Goal: Task Accomplishment & Management: Use online tool/utility

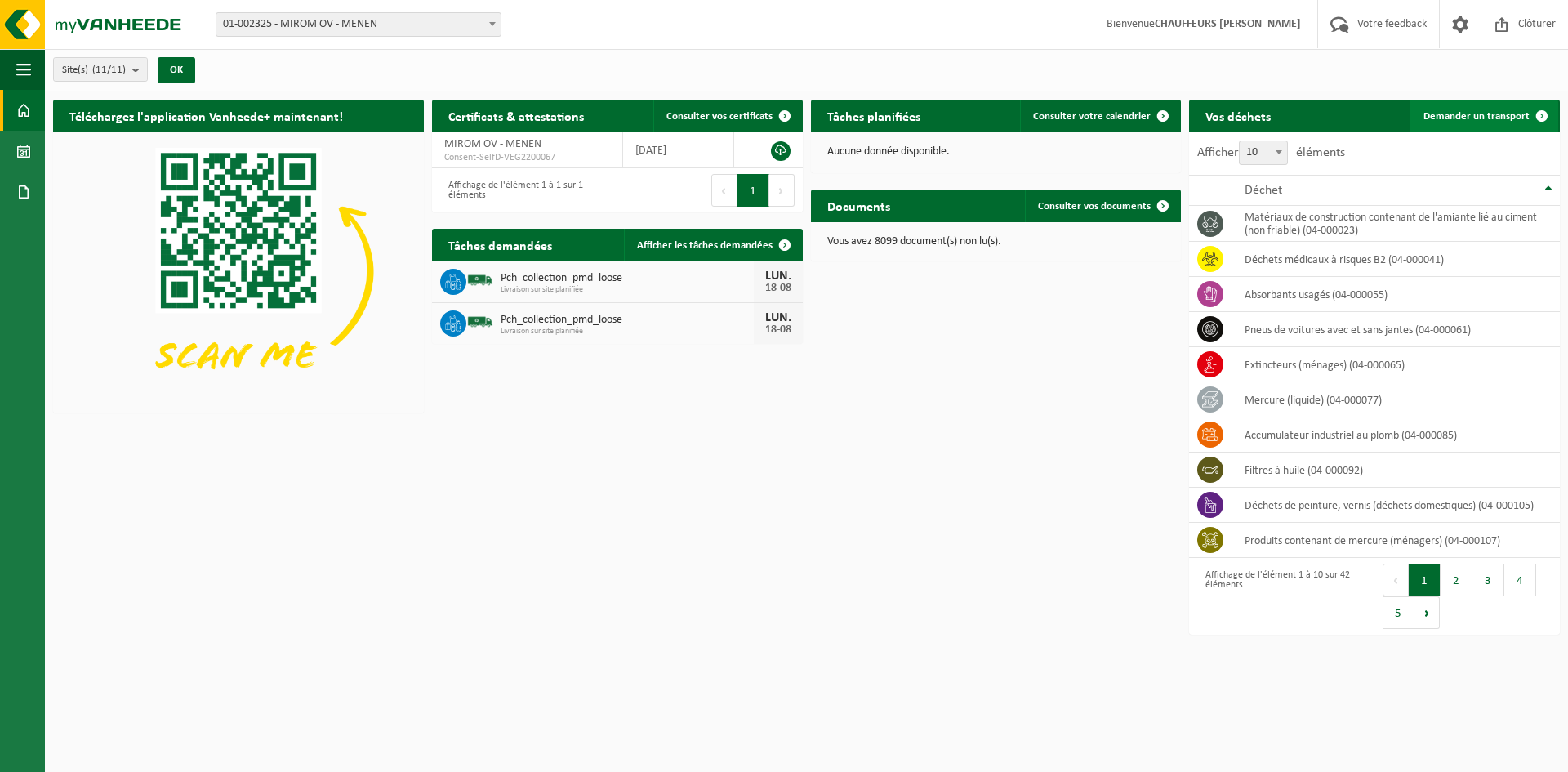
click at [1436, 123] on link "Demander un transport" at bounding box center [1484, 116] width 148 height 33
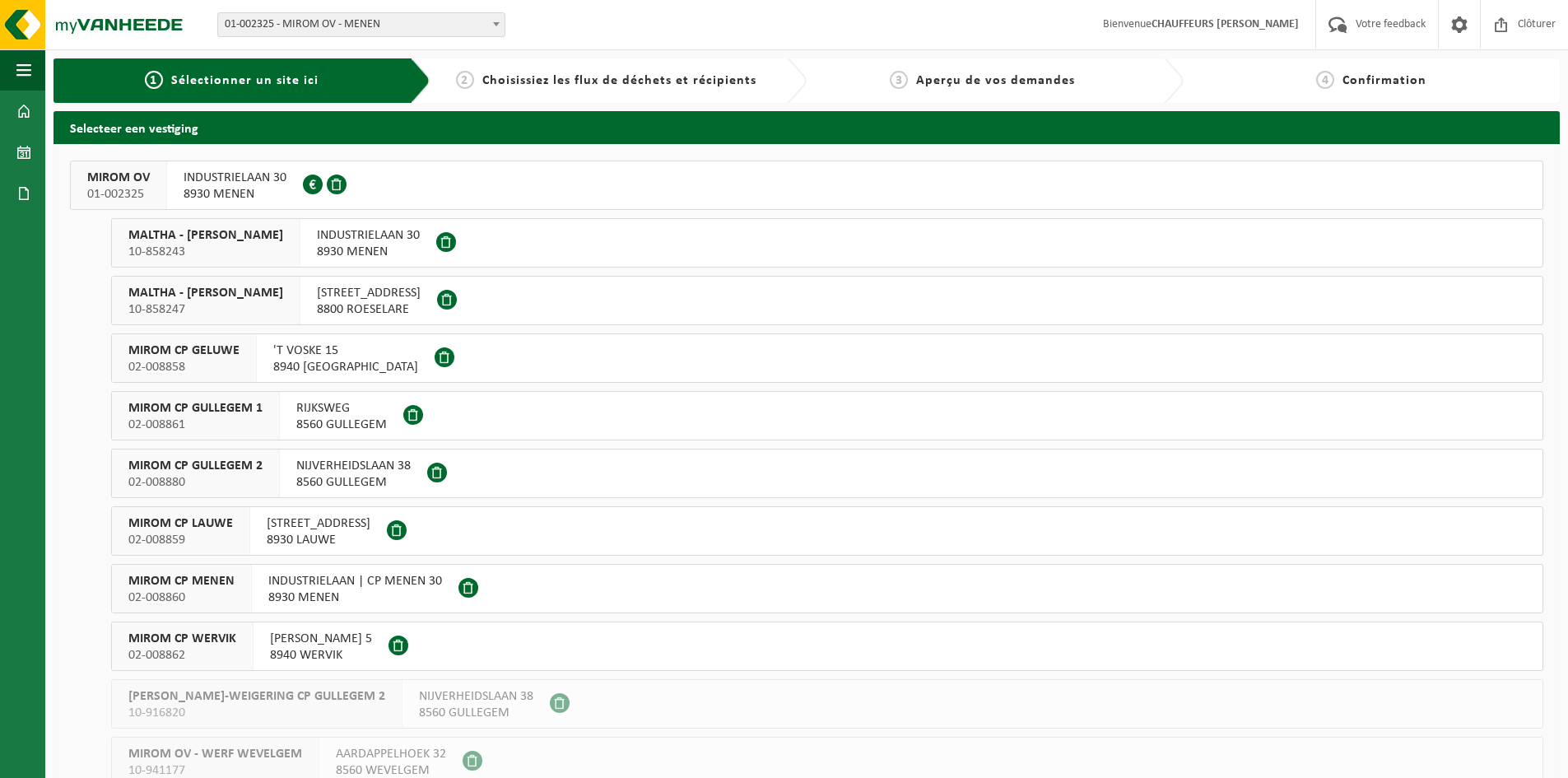
click at [579, 192] on button "MIROM OV 01-002325 INDUSTRIELAAN 30 8930 MENEN 0213.809.081" at bounding box center [806, 185] width 1474 height 49
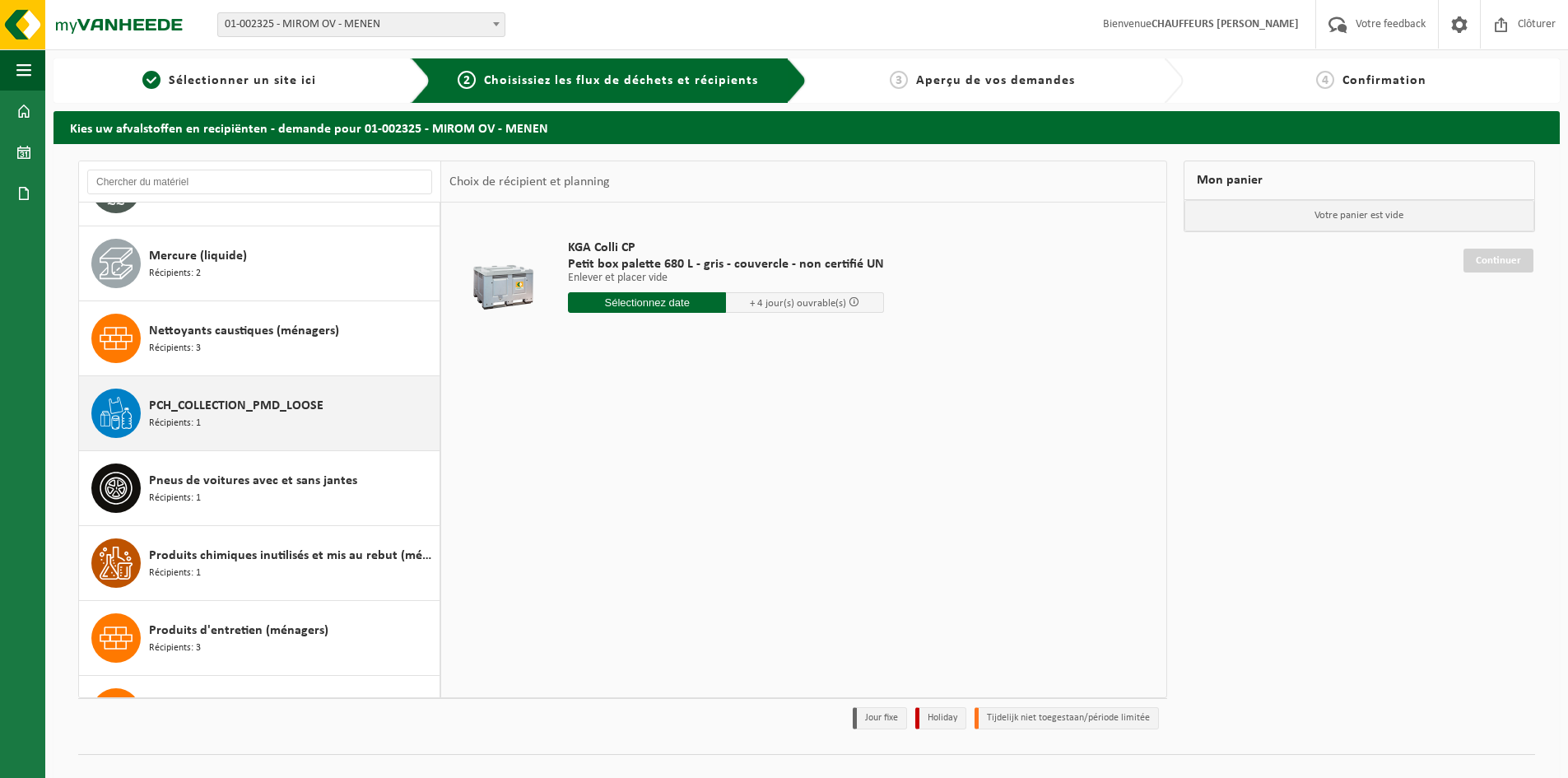
click at [306, 441] on div "PCH_COLLECTION_PMD_LOOSE Récipients: 1" at bounding box center [259, 412] width 361 height 74
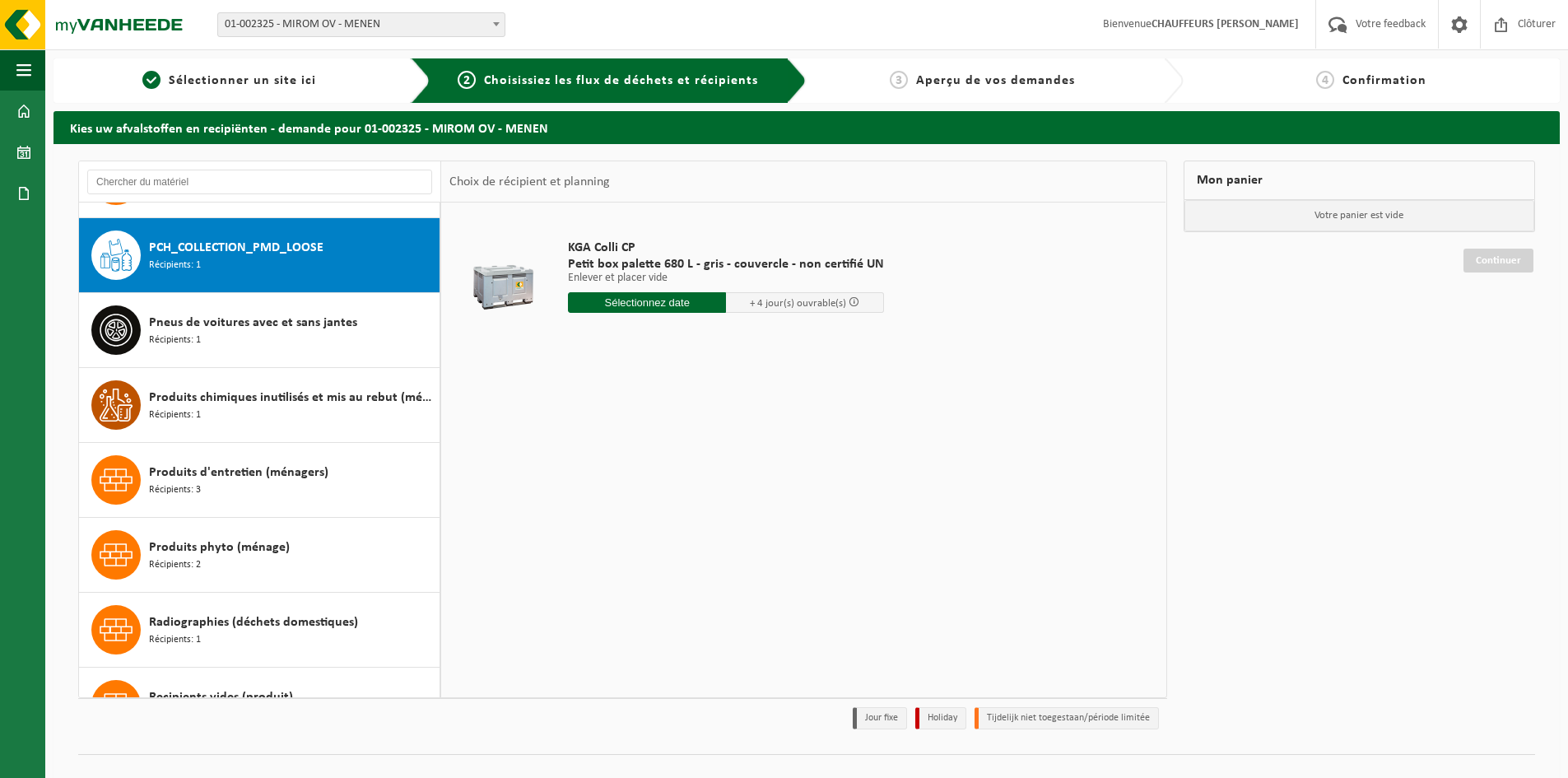
scroll to position [1573, 0]
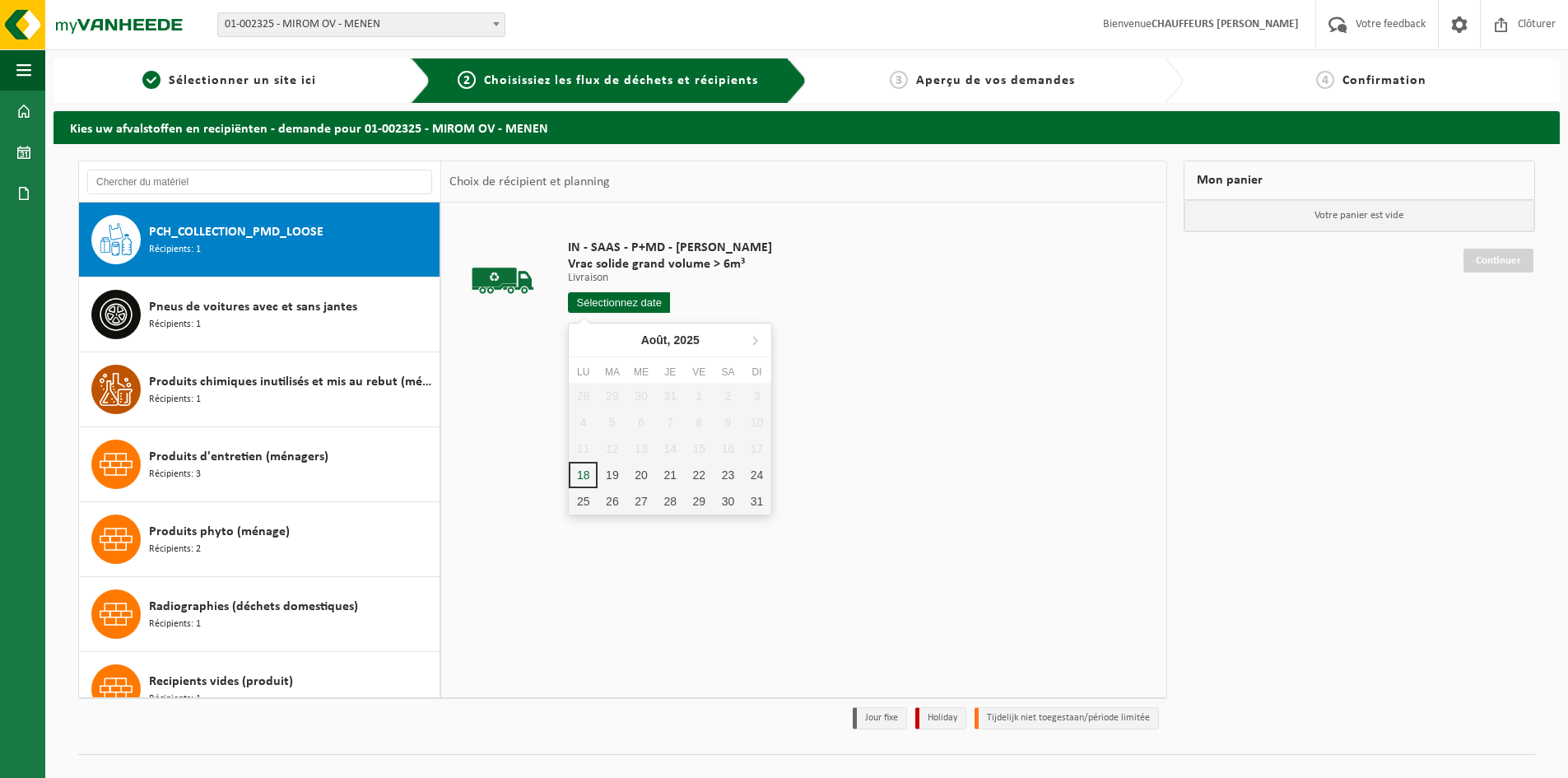
click at [646, 304] on input "text" at bounding box center [619, 303] width 102 height 20
click at [622, 476] on div "19" at bounding box center [612, 474] width 29 height 26
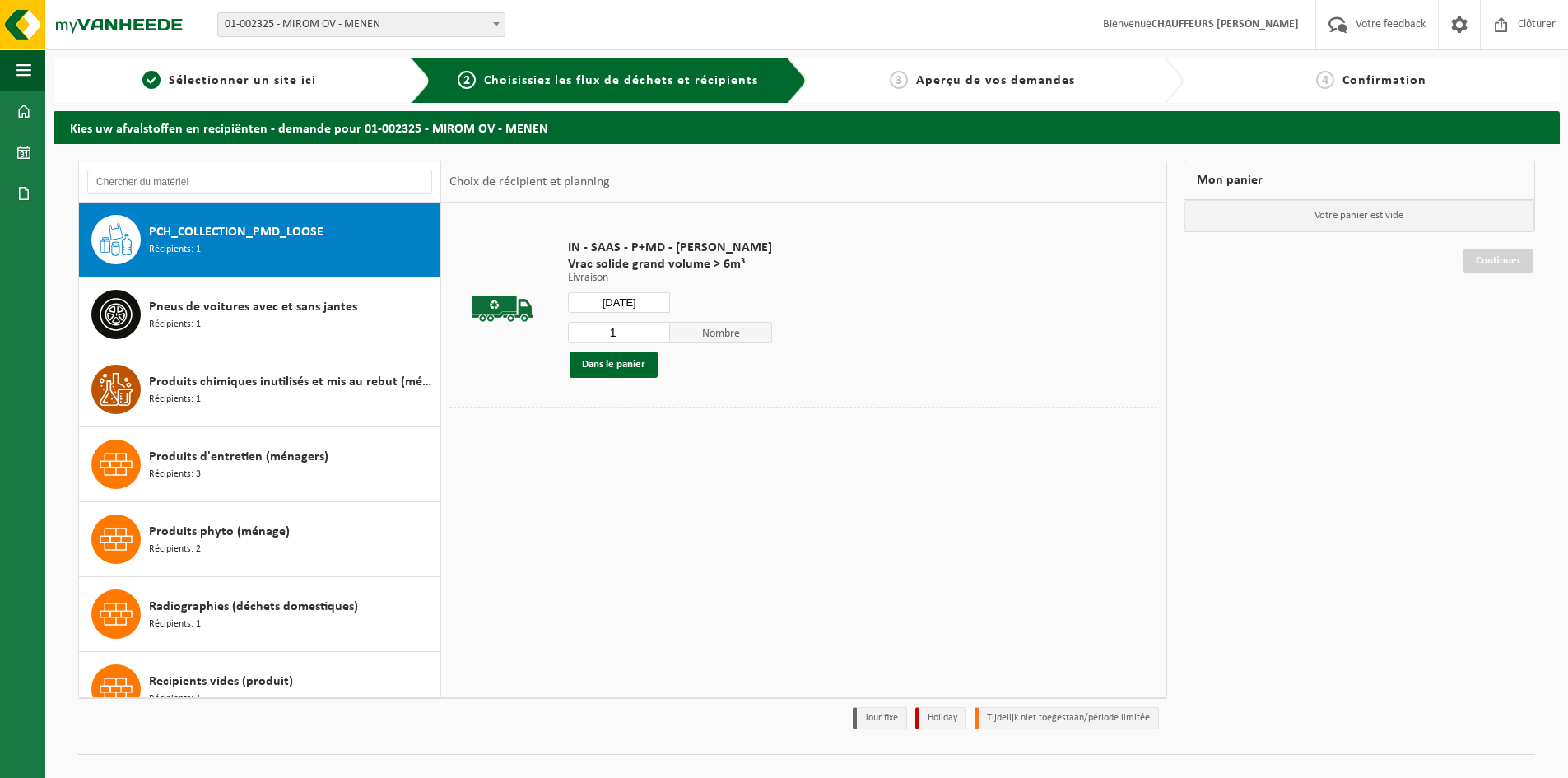
type input "à partir de 2025-08-19"
click at [652, 327] on input "2" at bounding box center [619, 332] width 102 height 21
click at [652, 327] on input "3" at bounding box center [619, 332] width 102 height 21
click at [652, 327] on input "4" at bounding box center [619, 332] width 102 height 21
click at [652, 327] on input "5" at bounding box center [619, 332] width 102 height 21
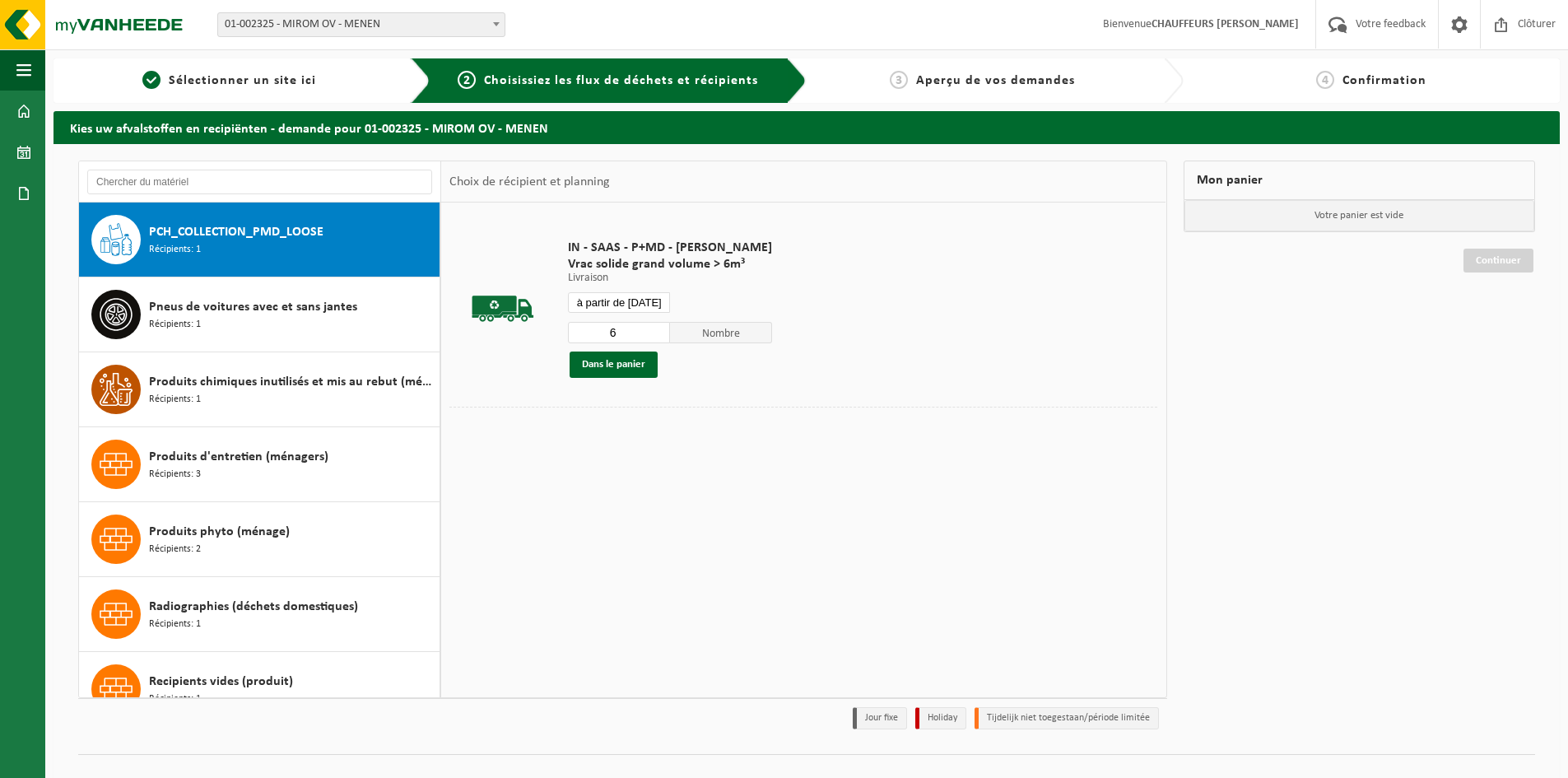
type input "6"
click at [652, 327] on input "6" at bounding box center [619, 332] width 102 height 21
click at [636, 373] on button "Dans le panier" at bounding box center [614, 364] width 88 height 26
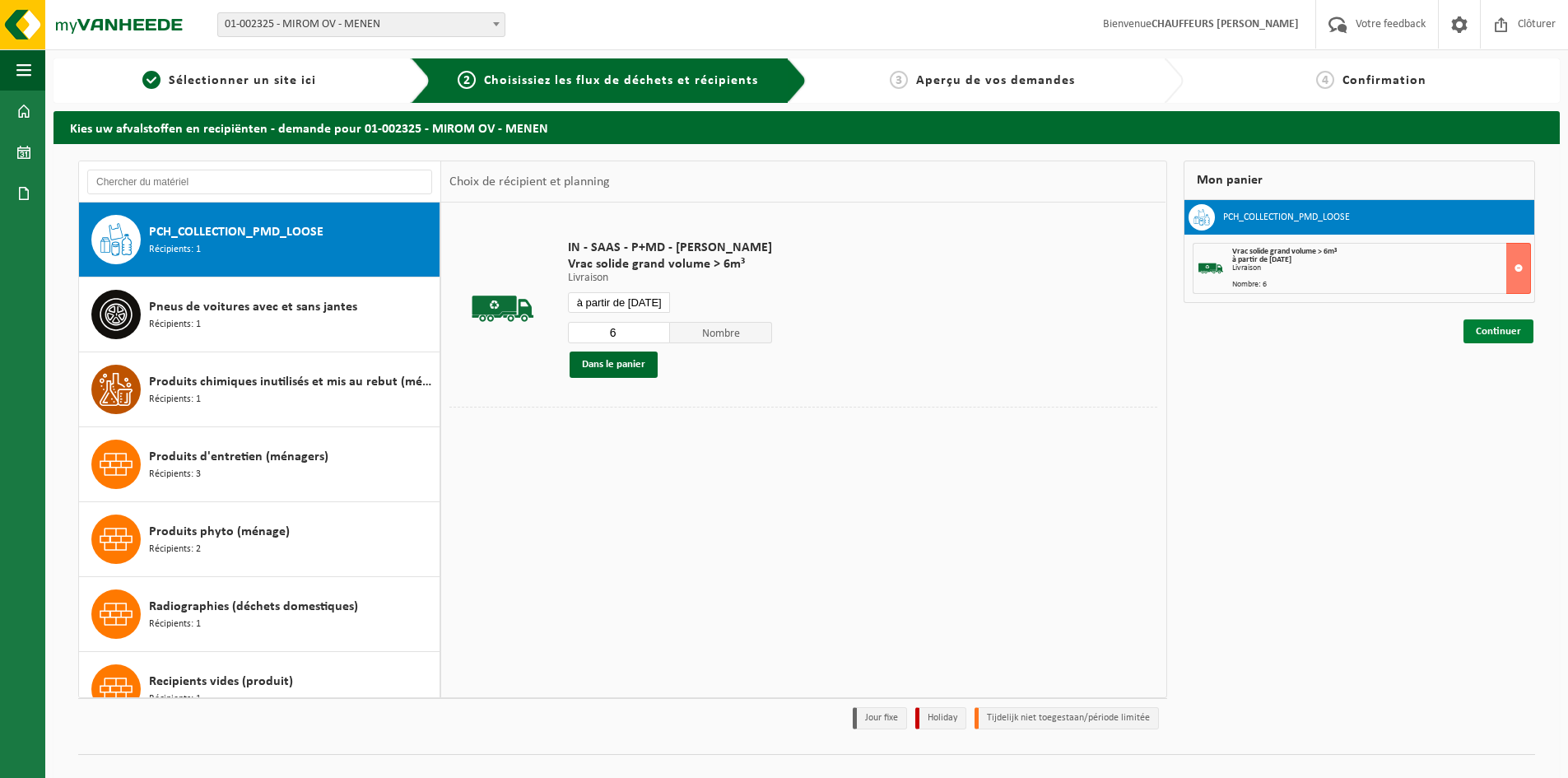
click at [1507, 328] on link "Continuer" at bounding box center [1498, 332] width 70 height 24
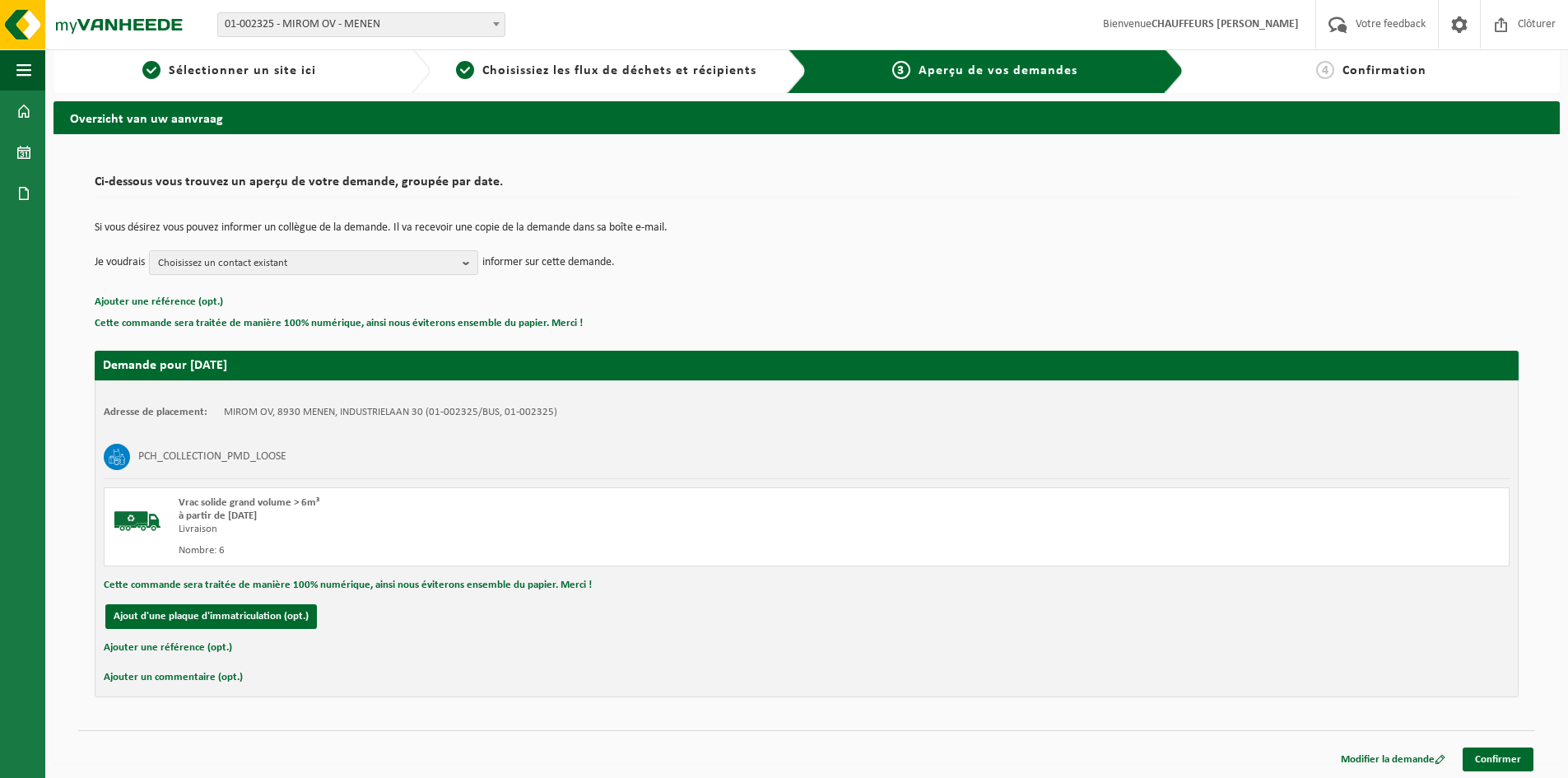
scroll to position [13, 0]
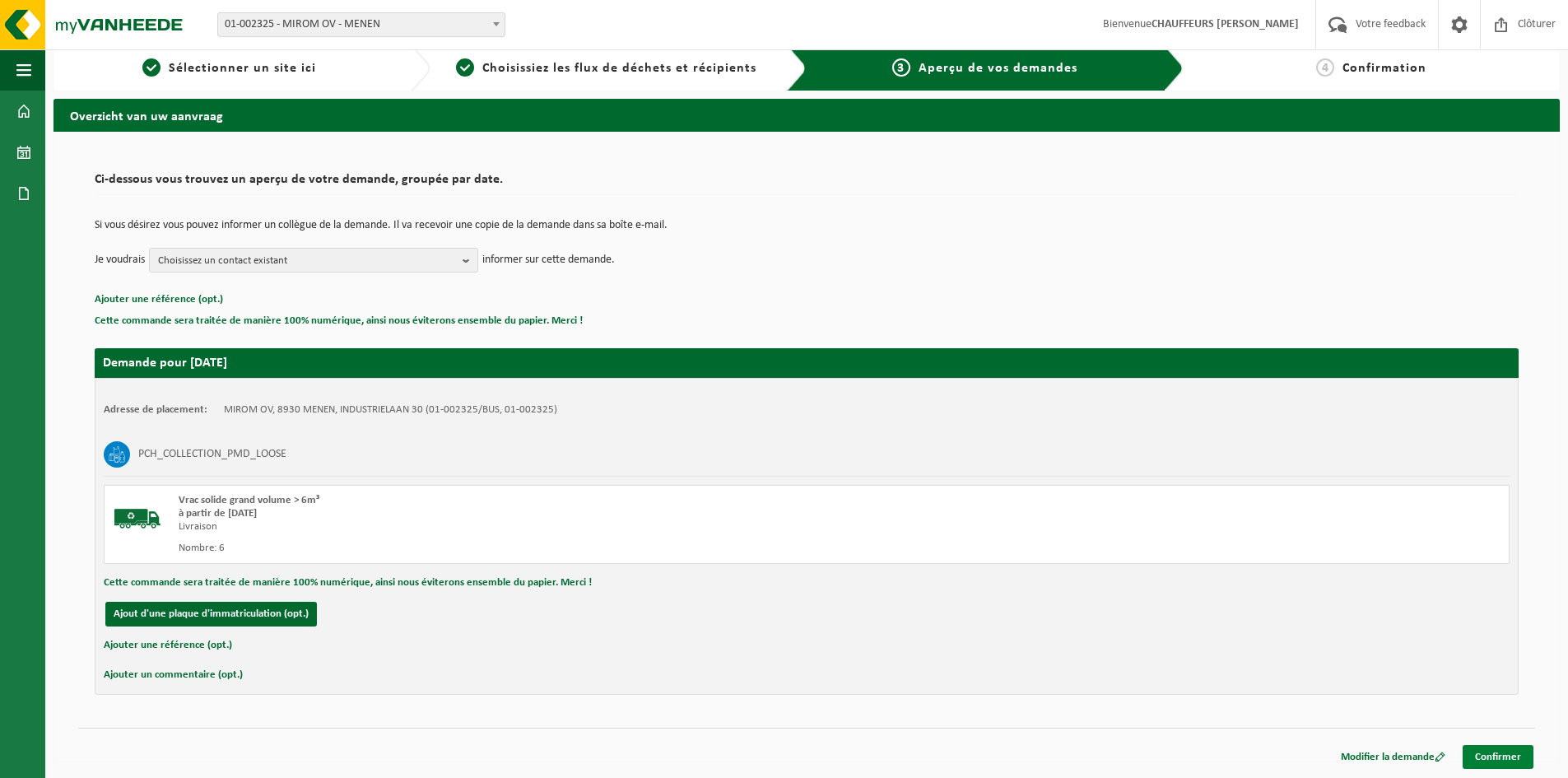
click at [1509, 758] on link "Confirmer" at bounding box center [1498, 757] width 71 height 24
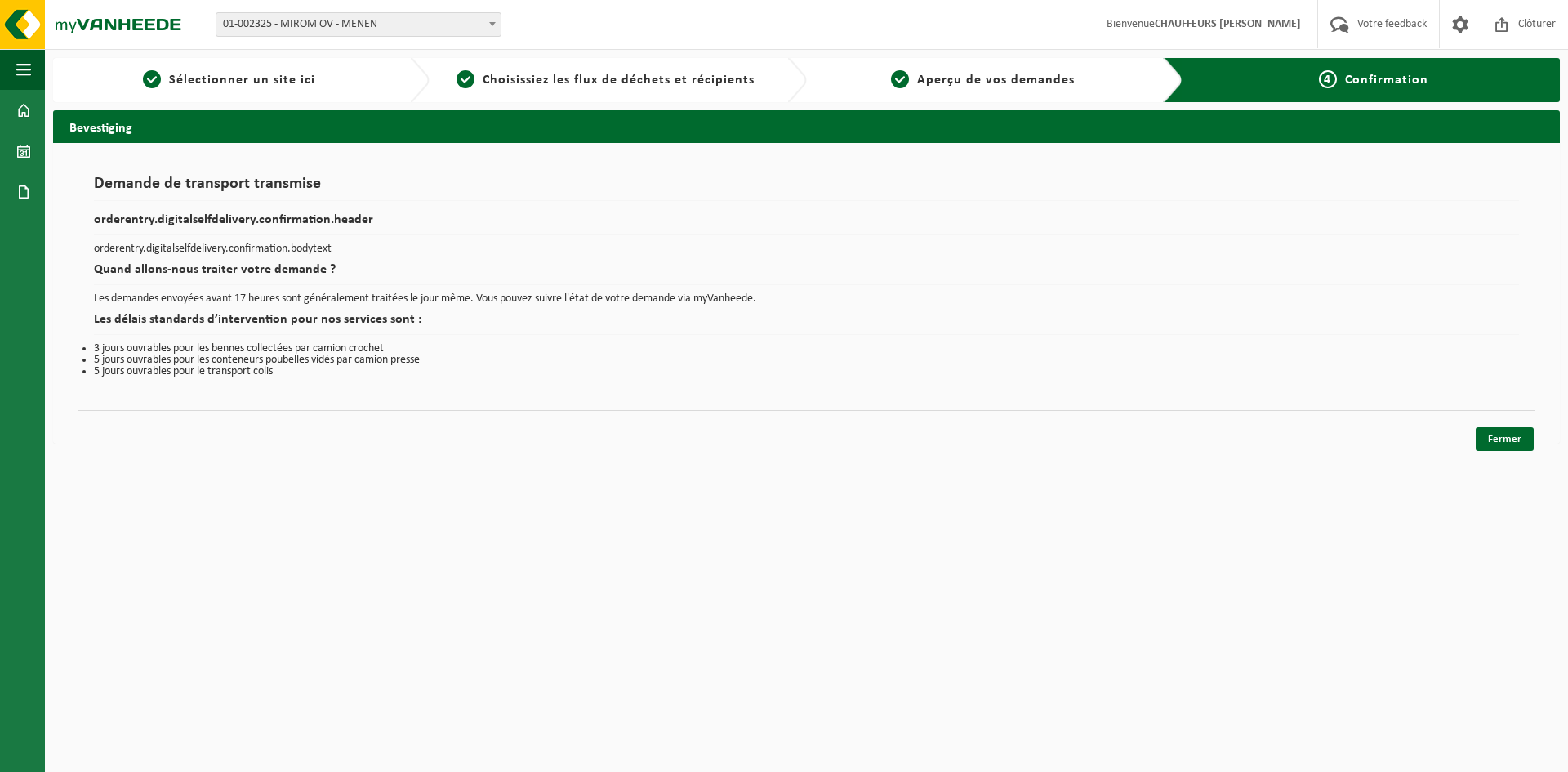
click at [1486, 451] on div "Navigation Votre feedback Clôturer Tableau de bord Calendrier Documents Facture…" at bounding box center [784, 229] width 1568 height 460
click at [1513, 445] on link "Fermer" at bounding box center [1505, 439] width 58 height 24
